Goal: Task Accomplishment & Management: Manage account settings

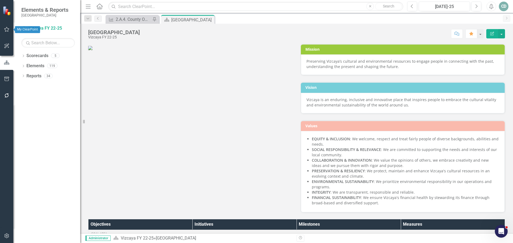
click at [8, 29] on icon "button" at bounding box center [7, 29] width 6 height 4
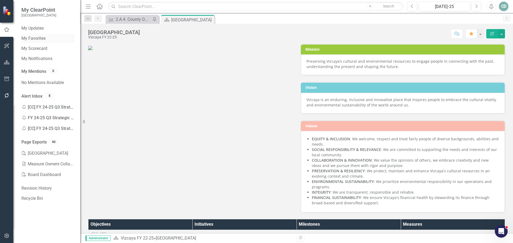
click at [41, 37] on link "My Favorites" at bounding box center [47, 39] width 53 height 6
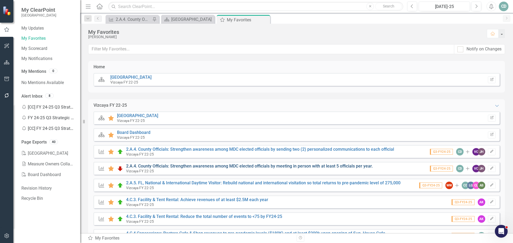
click at [238, 166] on link "2.A.4. County Officials: Strengthen awareness among MDC elected officials by me…" at bounding box center [249, 166] width 247 height 5
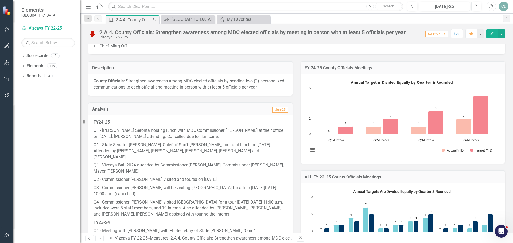
scroll to position [134, 0]
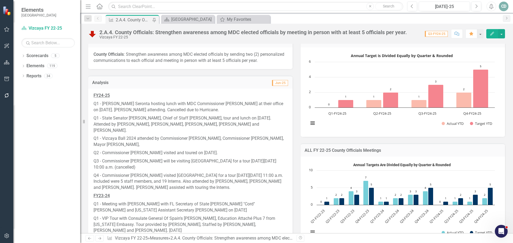
click at [191, 185] on p "Q4 - Commissioner [PERSON_NAME] visited [GEOGRAPHIC_DATA] for a tour [DATE][DAT…" at bounding box center [191, 182] width 194 height 21
click at [197, 187] on p "Q4 - Commissioner [PERSON_NAME] visited [GEOGRAPHIC_DATA] for a tour [DATE][DAT…" at bounding box center [191, 182] width 194 height 21
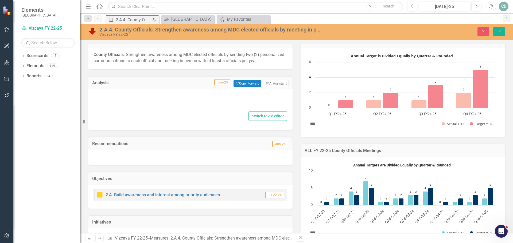
type textarea "<p style="box-sizing: inherit; margin-bottom: 0.625rem; margin-top: 0px; word-b…"
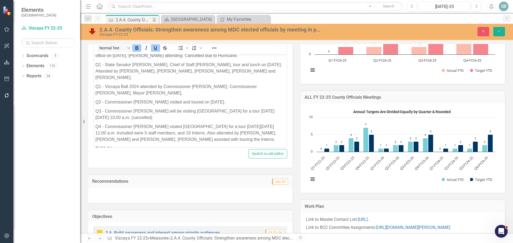
scroll to position [27, 0]
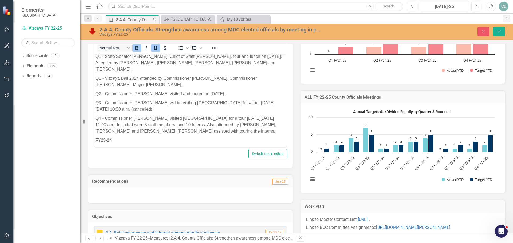
click at [230, 131] on p "Q4 - Commissioner [PERSON_NAME] visited [GEOGRAPHIC_DATA] for a tour [DATE][DAT…" at bounding box center [190, 124] width 190 height 19
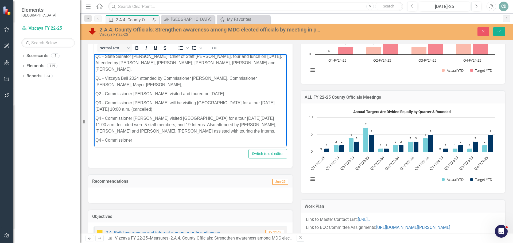
click at [145, 139] on p "Q4 - Commissioner" at bounding box center [190, 140] width 190 height 6
click at [102, 144] on p "Q4 - Commissioner [PERSON_NAME] will be visiting and having lunch on [DATE], br…" at bounding box center [190, 142] width 190 height 13
drag, startPoint x: 149, startPoint y: 145, endPoint x: 153, endPoint y: 143, distance: 3.9
click at [149, 145] on p "Q4 - Commissioner [PERSON_NAME] will be visiting and having lunch on [DATE], br…" at bounding box center [190, 142] width 190 height 13
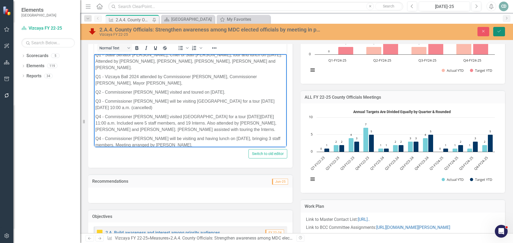
click at [502, 28] on button "Save" at bounding box center [499, 31] width 12 height 9
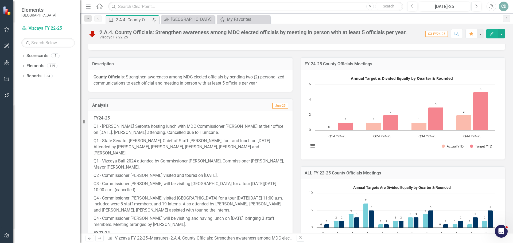
scroll to position [214, 0]
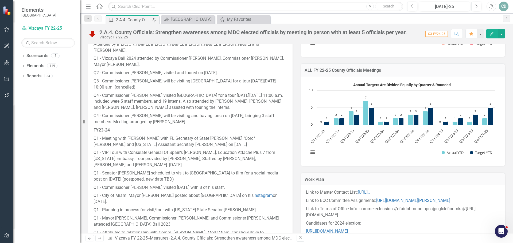
click at [49, 137] on div "Dropdown Scorecards 5 Dropdown [GEOGRAPHIC_DATA] FY 22-25 [GEOGRAPHIC_DATA] Sta…" at bounding box center [46, 148] width 67 height 192
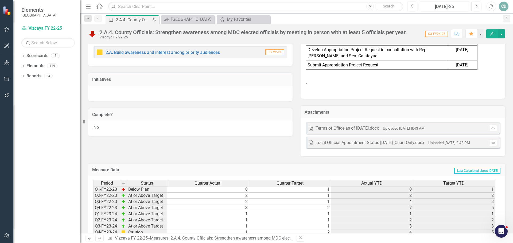
scroll to position [824, 0]
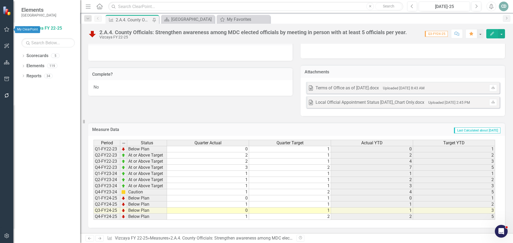
click at [5, 28] on icon "button" at bounding box center [7, 29] width 6 height 4
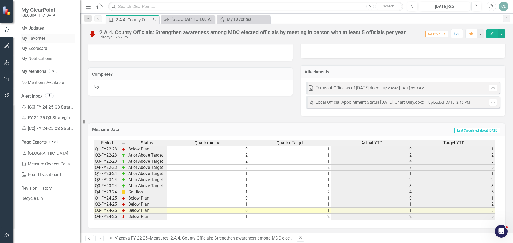
click at [38, 38] on link "My Favorites" at bounding box center [47, 39] width 53 height 6
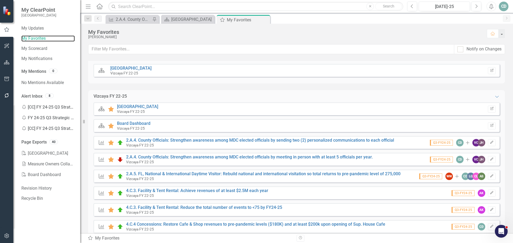
scroll to position [22, 0]
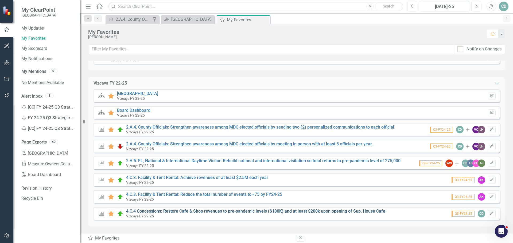
click at [327, 212] on link "4.C.4 Concessions: Restore Cafe & Shop revenues to pre-pandemic levels ($180K) …" at bounding box center [255, 211] width 259 height 5
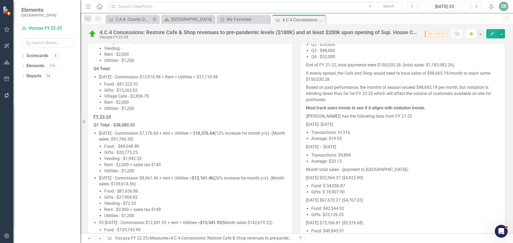
scroll to position [581, 0]
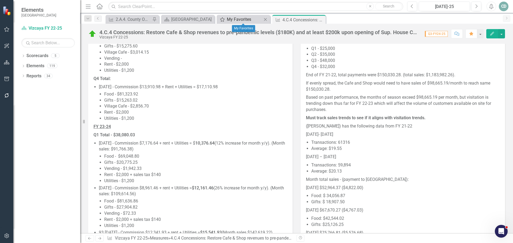
click at [235, 20] on div "My Favorites" at bounding box center [244, 19] width 35 height 7
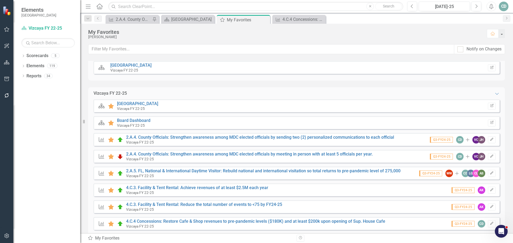
scroll to position [22, 0]
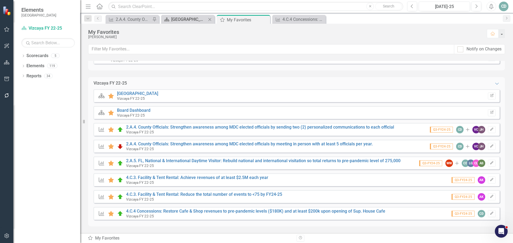
click at [191, 19] on div "[GEOGRAPHIC_DATA]" at bounding box center [188, 19] width 35 height 7
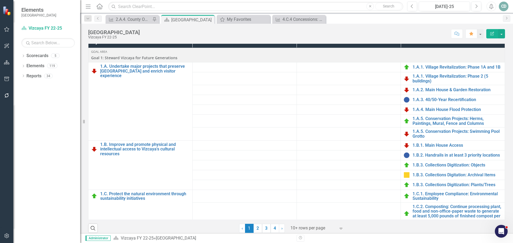
scroll to position [187, 0]
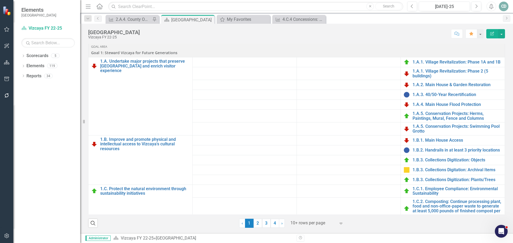
click at [338, 223] on icon "Expand" at bounding box center [340, 224] width 5 height 4
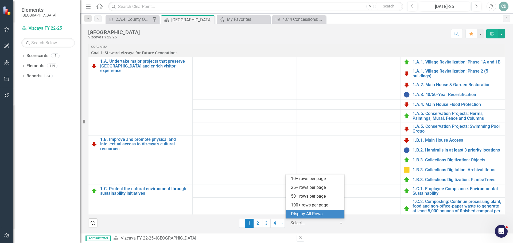
click at [317, 216] on div "Display All Rows" at bounding box center [316, 214] width 50 height 6
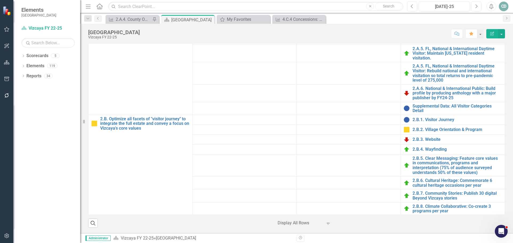
scroll to position [481, 0]
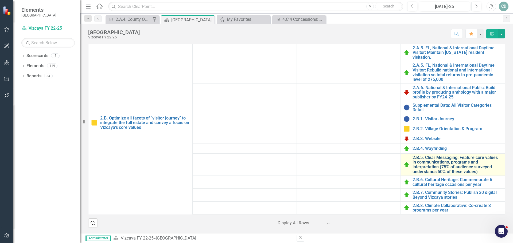
click at [452, 158] on link "2.B.5. Clear Messaging: Feature core values in communications, programs and int…" at bounding box center [458, 165] width 90 height 19
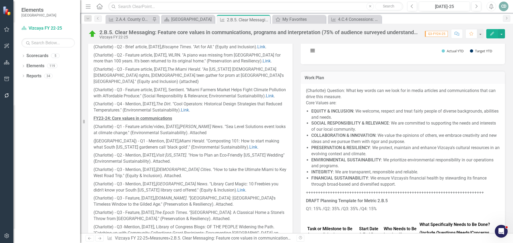
scroll to position [240, 0]
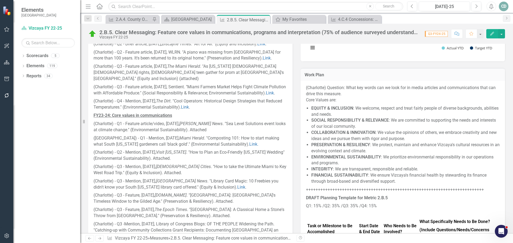
click at [119, 94] on p "(Charlotte) - Q3 - Feature article, [DATE], Sentient. "Miami Farmers Market Hel…" at bounding box center [191, 90] width 194 height 14
click at [141, 96] on p "(Charlotte) - Q3 - Feature article, [DATE], Sentient. "Miami Farmers Market Hel…" at bounding box center [191, 90] width 194 height 14
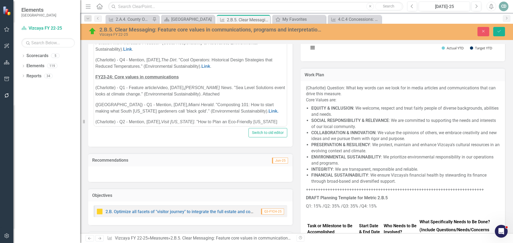
scroll to position [53, 0]
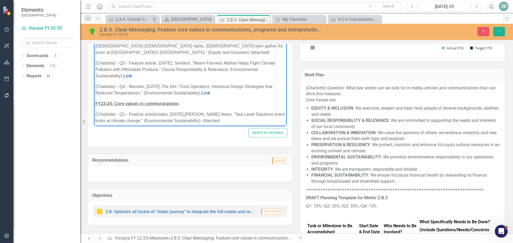
click at [146, 79] on p "(Charlotte) - Q3 - Feature article, [DATE], Sentient. "Miami Farmers Market Hel…" at bounding box center [190, 69] width 190 height 19
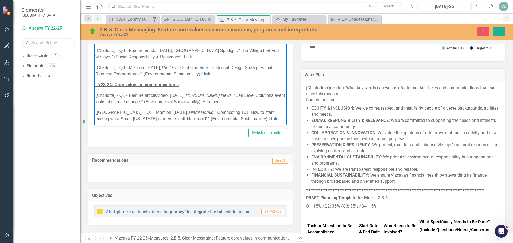
scroll to position [80, 0]
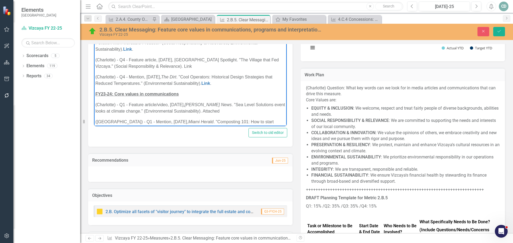
drag, startPoint x: 191, startPoint y: 73, endPoint x: 185, endPoint y: 73, distance: 6.7
click at [185, 70] on p "(Charlotte) - Q4 - Feature article, [DATE], [GEOGRAPHIC_DATA] Spotlight. "The V…" at bounding box center [190, 63] width 190 height 13
drag, startPoint x: 186, startPoint y: 73, endPoint x: 269, endPoint y: 80, distance: 83.4
click at [270, 81] on p "(Charlotte) - Q4 - Mention, [DATE], The Dirt . "Cool Operators: Historical Desi…" at bounding box center [190, 80] width 190 height 13
click at [191, 70] on p "(Charlotte) - Q4 - Feature article, [DATE], [GEOGRAPHIC_DATA] Spotlight. "The V…" at bounding box center [190, 63] width 190 height 13
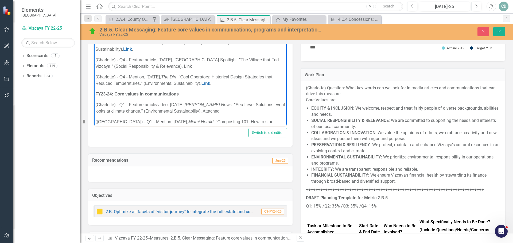
drag, startPoint x: 191, startPoint y: 73, endPoint x: 184, endPoint y: 73, distance: 7.5
click at [184, 70] on p "(Charlotte) - Q4 - Feature article, [DATE], [GEOGRAPHIC_DATA] Spotlight. "The V…" at bounding box center [190, 63] width 190 height 13
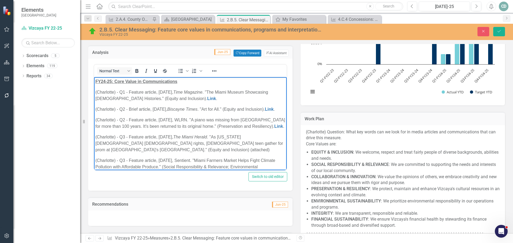
scroll to position [187, 0]
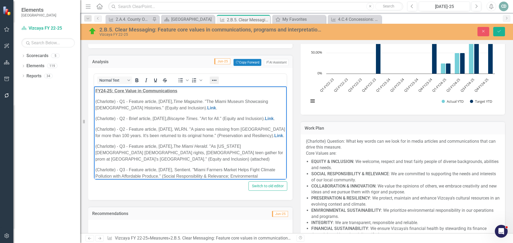
click at [216, 77] on icon "Reveal or hide additional toolbar items" at bounding box center [214, 80] width 6 height 6
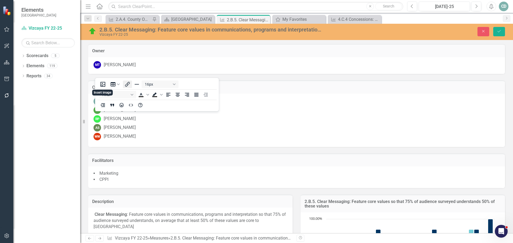
scroll to position [187, 0]
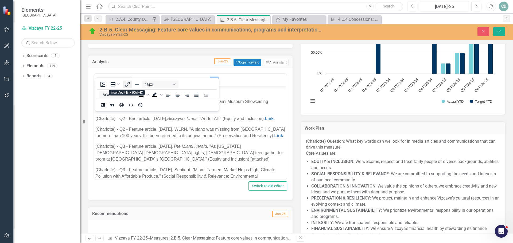
click at [127, 83] on icon "Insert/edit link" at bounding box center [127, 84] width 6 height 6
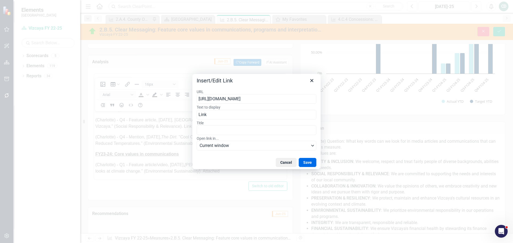
scroll to position [0, 28]
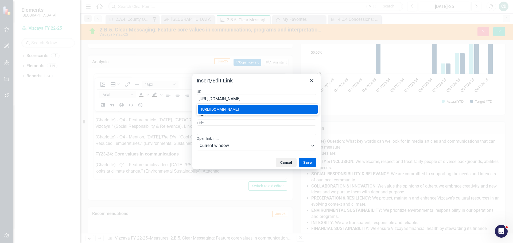
type input "[URL][DOMAIN_NAME]"
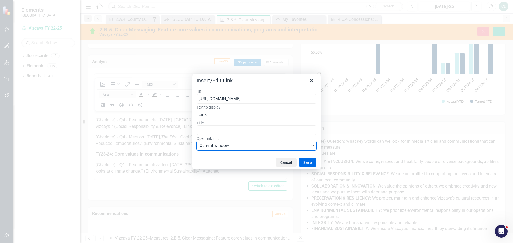
scroll to position [0, 0]
click at [311, 145] on button "Current window" at bounding box center [257, 146] width 120 height 10
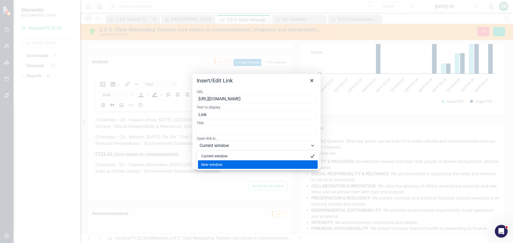
click at [271, 165] on div "New window" at bounding box center [254, 165] width 106 height 6
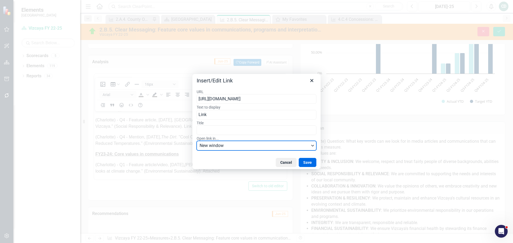
click at [309, 161] on button "Save" at bounding box center [308, 162] width 18 height 9
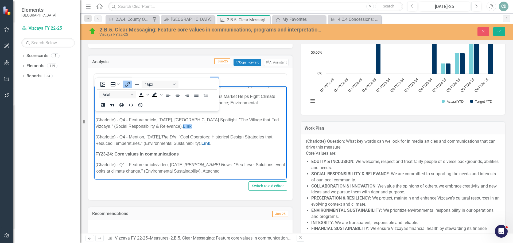
click at [261, 130] on p "(Charlotte) - Q4 - Feature article, August 4, 2025, Coconut Grove Spotlight. "T…" at bounding box center [190, 123] width 190 height 13
drag, startPoint x: 235, startPoint y: 126, endPoint x: 227, endPoint y: 126, distance: 8.8
click at [227, 126] on p "(Charlotte) - Q4 - Feature article, August 4, 2025, Coconut Grove Spotlight. "T…" at bounding box center [190, 123] width 190 height 13
click at [235, 126] on p "(Charlotte) - Q4 - Feature article, August 4, 2025, Coconut Grove Spotlight. "T…" at bounding box center [190, 123] width 190 height 13
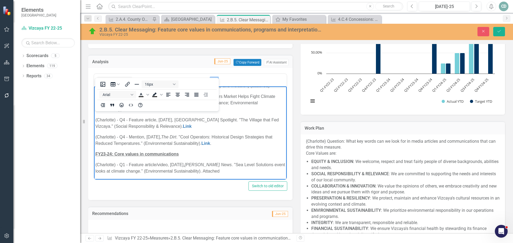
click at [235, 126] on p "(Charlotte) - Q4 - Feature article, August 4, 2025, Coconut Grove Spotlight. "T…" at bounding box center [190, 123] width 190 height 13
click at [148, 77] on icon "Italic" at bounding box center [146, 80] width 6 height 6
click at [502, 29] on button "Save" at bounding box center [499, 31] width 12 height 9
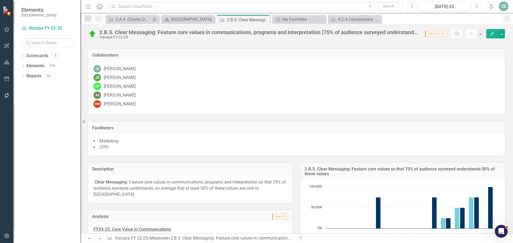
scroll to position [29, 0]
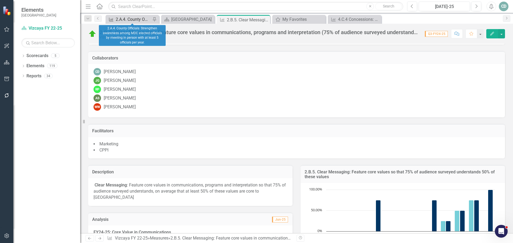
click at [134, 19] on div "2.A.4. County Officials: Strengthen awareness among MDC elected officials by me…" at bounding box center [133, 19] width 35 height 7
